Goal: Transaction & Acquisition: Download file/media

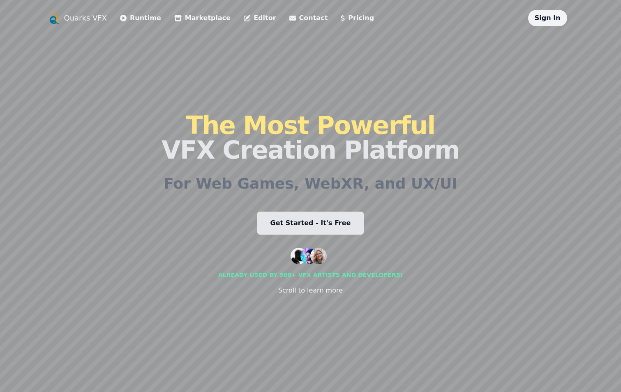
click at [407, 192] on h2 "For Web Games, WebXR, and UX/UI" at bounding box center [310, 183] width 294 height 16
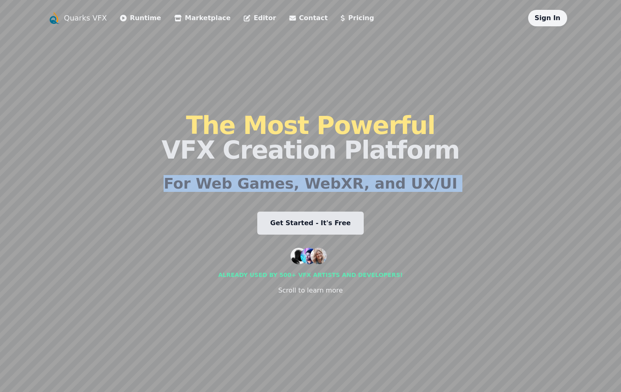
click at [407, 192] on h2 "For Web Games, WebXR, and UX/UI" at bounding box center [310, 183] width 294 height 16
drag, startPoint x: 407, startPoint y: 193, endPoint x: 310, endPoint y: 180, distance: 98.6
click at [310, 180] on h2 "For Web Games, WebXR, and UX/UI" at bounding box center [310, 183] width 294 height 16
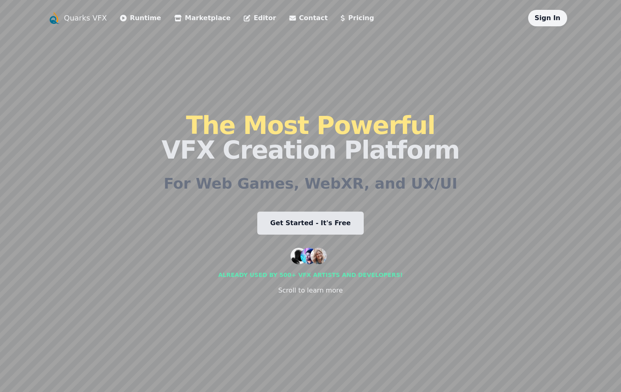
click at [338, 225] on link "Get Started - It's Free" at bounding box center [310, 223] width 107 height 23
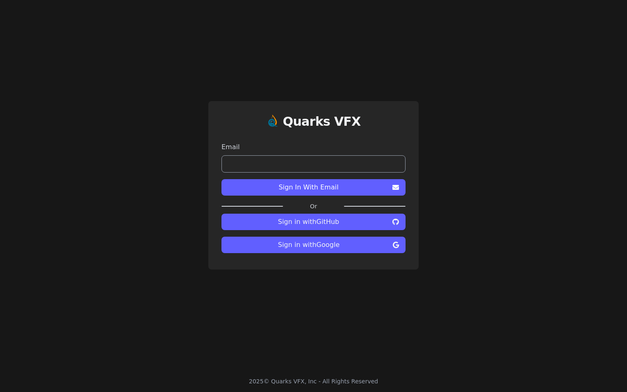
click at [345, 246] on span "Sign in with Google" at bounding box center [308, 245] width 161 height 10
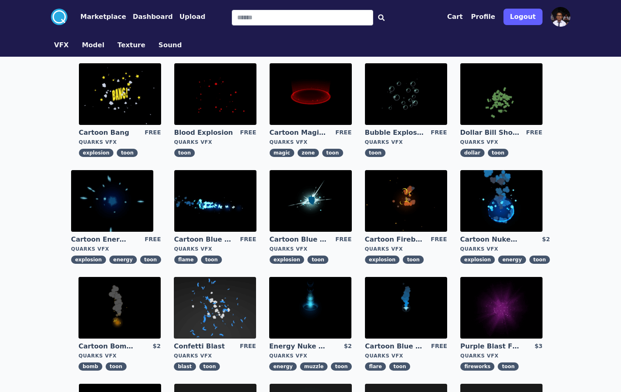
click at [318, 214] on img at bounding box center [310, 201] width 82 height 62
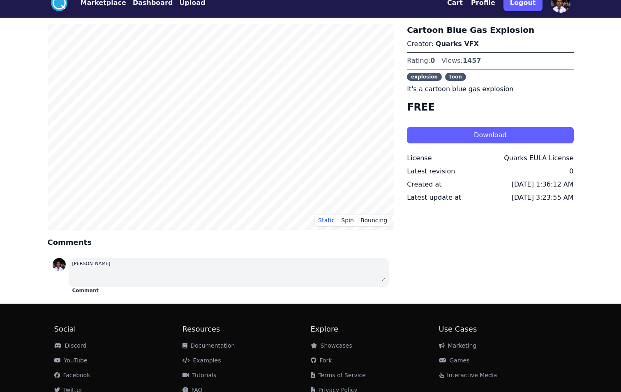
scroll to position [45, 0]
